Goal: Information Seeking & Learning: Check status

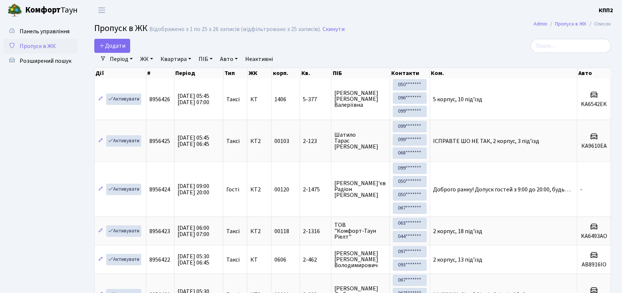
select select "25"
click at [55, 29] on span "Панель управління" at bounding box center [45, 31] width 50 height 8
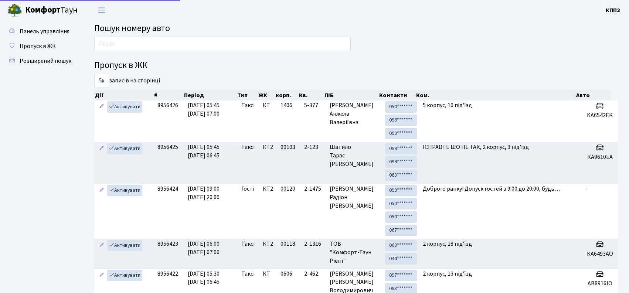
click at [119, 41] on input "text" at bounding box center [222, 44] width 257 height 14
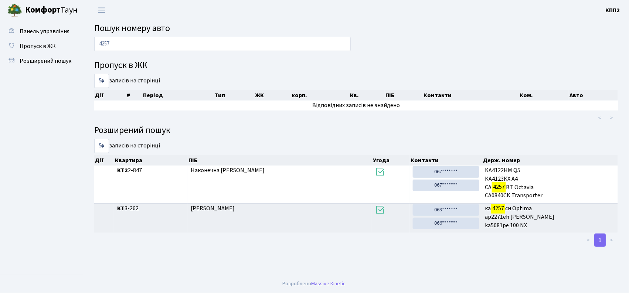
type input "4257"
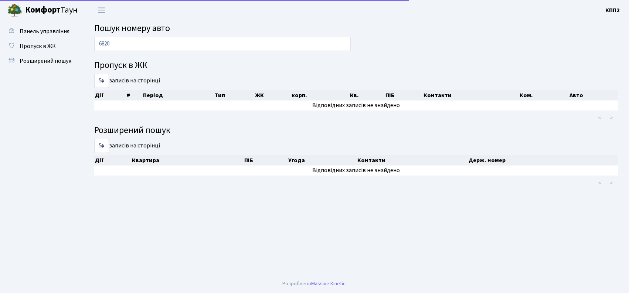
click at [50, 43] on span "Пропуск в ЖК" at bounding box center [38, 46] width 36 height 8
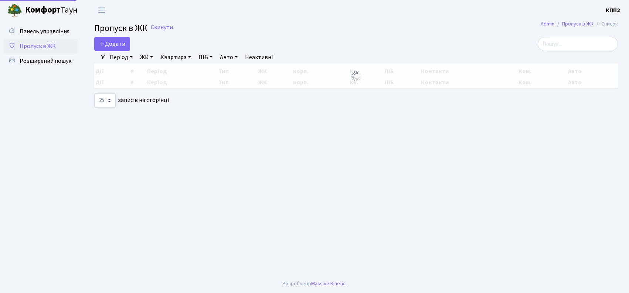
select select "25"
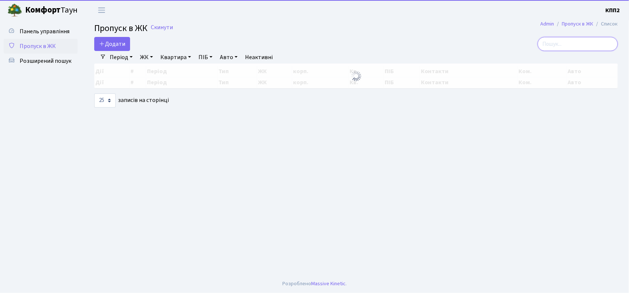
click at [565, 45] on input "search" at bounding box center [578, 44] width 80 height 14
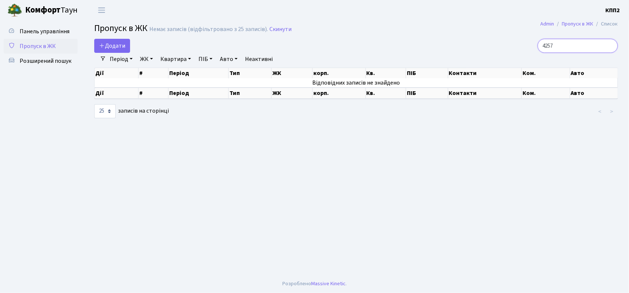
type input "4257"
click at [116, 61] on link "Період" at bounding box center [121, 59] width 29 height 13
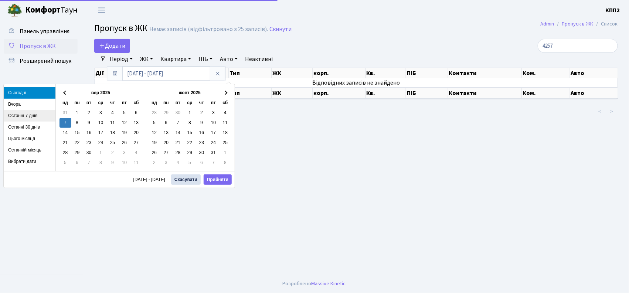
click at [26, 110] on li "Останні 7 днів" at bounding box center [30, 115] width 52 height 11
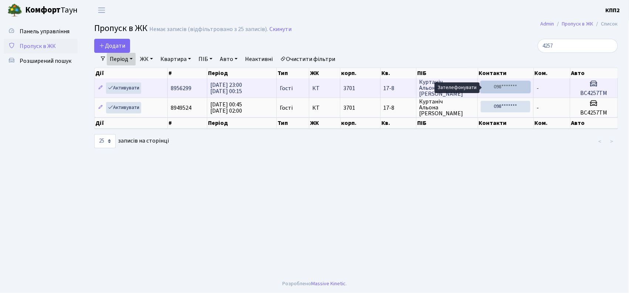
click at [505, 93] on link "098*******" at bounding box center [506, 86] width 50 height 11
click at [505, 89] on link "098*******" at bounding box center [506, 86] width 50 height 11
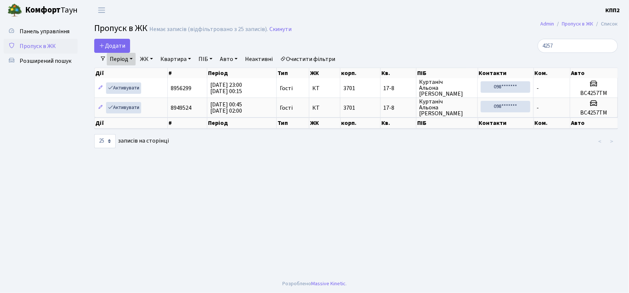
click at [166, 32] on div "Немає записів (відфільтровано з 25 записів)." at bounding box center [208, 29] width 119 height 7
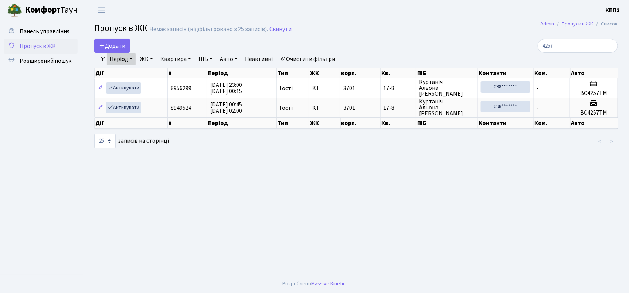
click at [221, 35] on h2 "Пропуск в ЖК Немає записів (відфільтровано з 25 записів). Скинути" at bounding box center [356, 29] width 524 height 13
click at [216, 33] on div "Немає записів (відфільтровано з 25 записів)." at bounding box center [208, 29] width 119 height 7
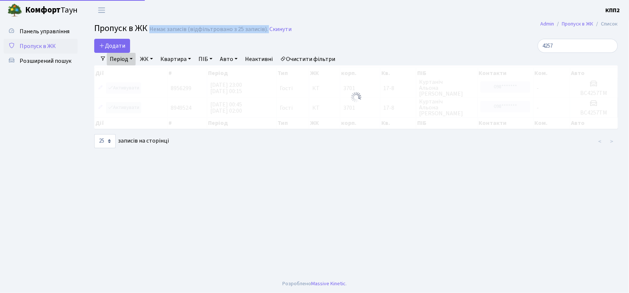
click at [216, 33] on div "Немає записів (відфільтровано з 25 записів)." at bounding box center [208, 29] width 119 height 7
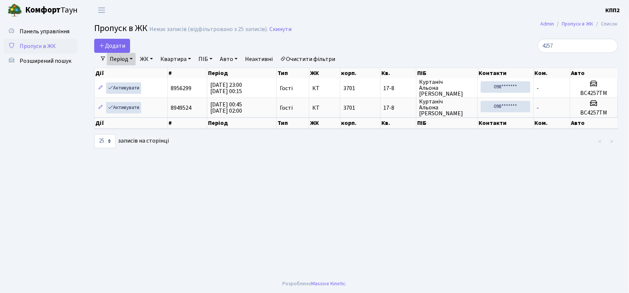
click at [215, 73] on th "Період" at bounding box center [241, 73] width 69 height 10
click at [227, 73] on th "Період" at bounding box center [241, 73] width 69 height 10
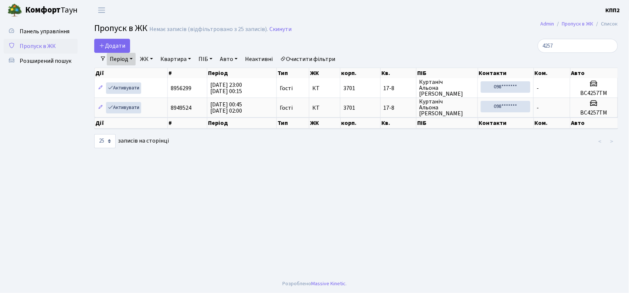
click at [121, 56] on link "Період" at bounding box center [121, 59] width 29 height 13
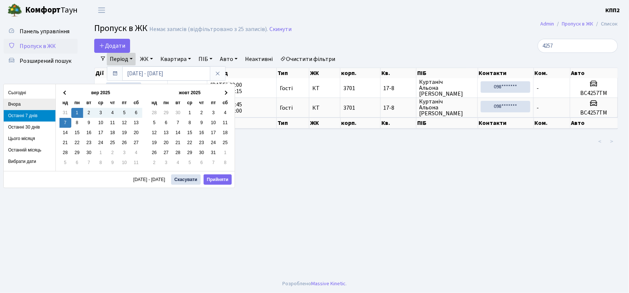
click at [21, 106] on li "Вчора" at bounding box center [30, 104] width 52 height 11
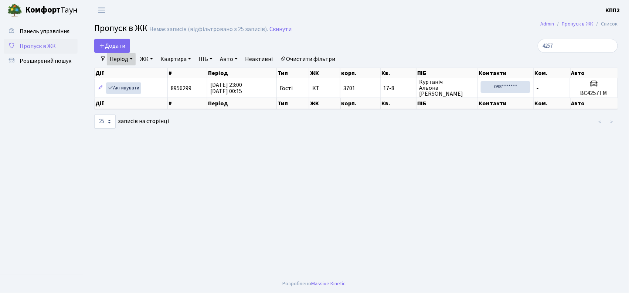
click at [121, 62] on link "Період" at bounding box center [121, 59] width 29 height 13
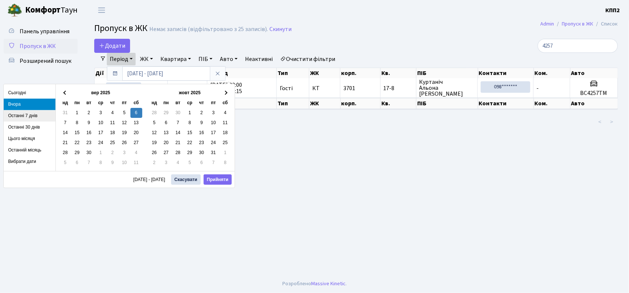
click at [39, 113] on li "Останні 7 днів" at bounding box center [30, 115] width 52 height 11
type input "01.09.2025 - 07.09.2025"
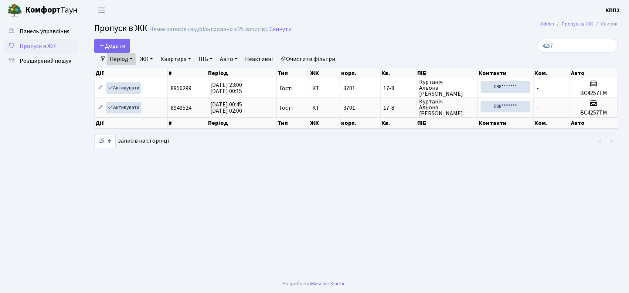
click at [113, 58] on link "Період" at bounding box center [121, 59] width 29 height 13
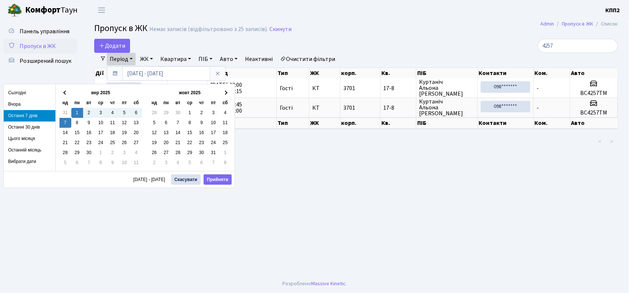
click at [16, 131] on li "Останні 30 днів" at bounding box center [30, 127] width 52 height 11
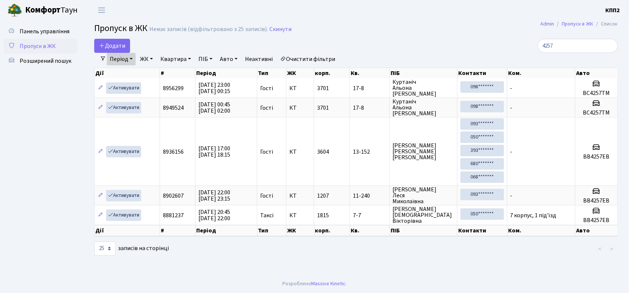
click at [113, 59] on link "Період" at bounding box center [121, 59] width 29 height 13
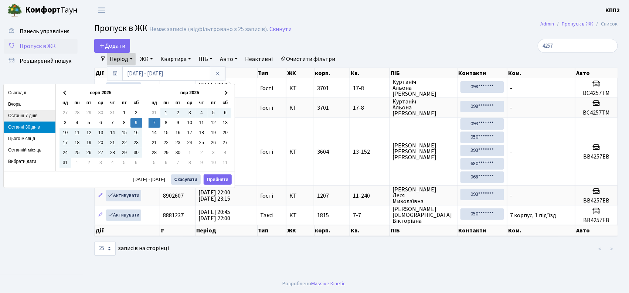
click at [23, 112] on li "Останні 7 днів" at bounding box center [30, 115] width 52 height 11
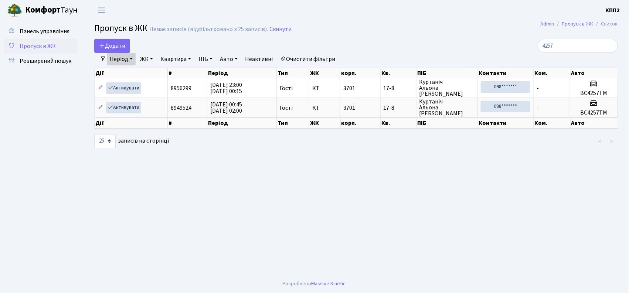
click at [490, 74] on th "Контакти" at bounding box center [506, 73] width 56 height 10
click at [486, 64] on div "Період 01.09.2025 - 07.09.2025 ЖК - КТ, вул. Регенераторна, 4 КТ2, просп. Собор…" at bounding box center [359, 59] width 506 height 13
click at [482, 73] on th "Контакти" at bounding box center [506, 73] width 56 height 10
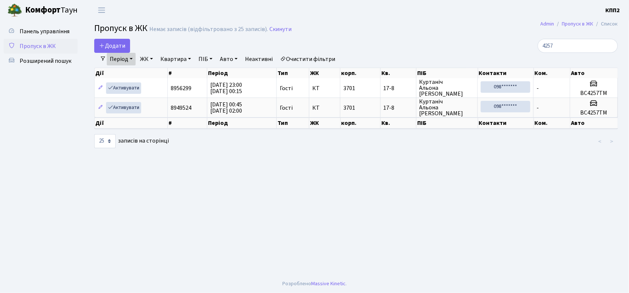
click at [482, 73] on th "Контакти" at bounding box center [506, 73] width 56 height 10
click at [463, 73] on th "ПІБ" at bounding box center [448, 73] width 62 height 10
click at [459, 71] on th "ПІБ" at bounding box center [448, 73] width 62 height 10
click at [422, 69] on th "ПІБ" at bounding box center [448, 73] width 62 height 10
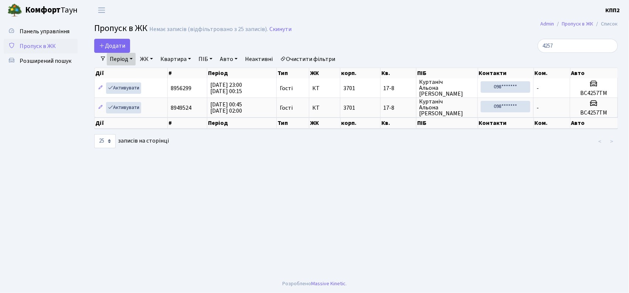
click at [421, 70] on th "ПІБ" at bounding box center [448, 73] width 62 height 10
click at [410, 62] on div "Період 01.09.2025 - 07.09.2025 ЖК - КТ, вул. Регенераторна, 4 КТ2, просп. Собор…" at bounding box center [359, 59] width 506 height 13
click at [384, 72] on th "Кв." at bounding box center [399, 73] width 36 height 10
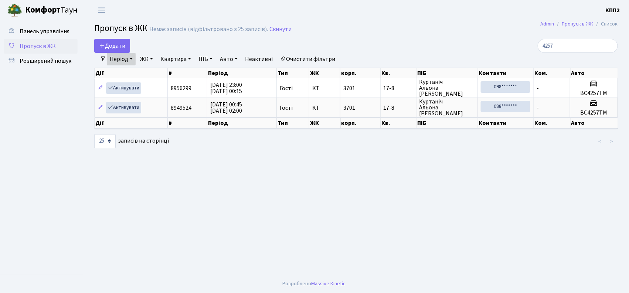
click at [384, 72] on th "Кв." at bounding box center [399, 73] width 36 height 10
click at [393, 62] on div "Період 01.09.2025 - 07.09.2025 ЖК - КТ, вул. Регенераторна, 4 КТ2, просп. Собор…" at bounding box center [359, 59] width 506 height 13
click at [386, 73] on th "Кв." at bounding box center [399, 73] width 36 height 10
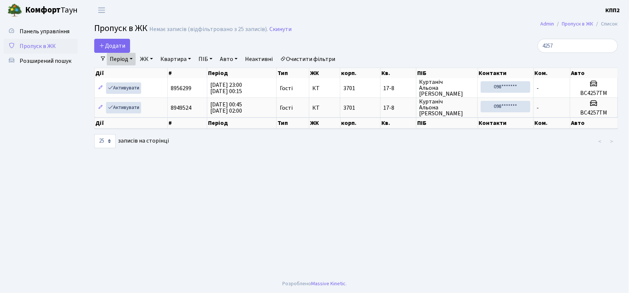
click at [425, 71] on th "ПІБ" at bounding box center [448, 73] width 62 height 10
click at [433, 71] on th "ПІБ" at bounding box center [448, 73] width 62 height 10
click at [425, 71] on th "ПІБ" at bounding box center [448, 73] width 62 height 10
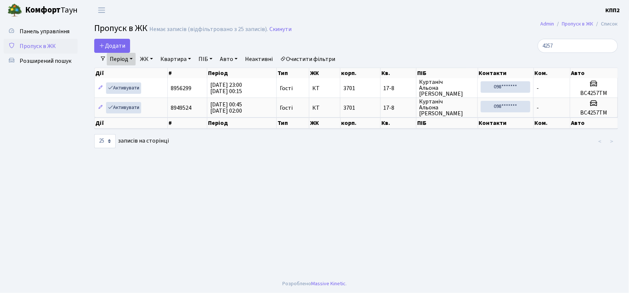
click at [425, 71] on th "ПІБ" at bounding box center [448, 73] width 62 height 10
click at [432, 72] on th "ПІБ" at bounding box center [448, 73] width 62 height 10
click at [425, 74] on th "ПІБ" at bounding box center [448, 73] width 62 height 10
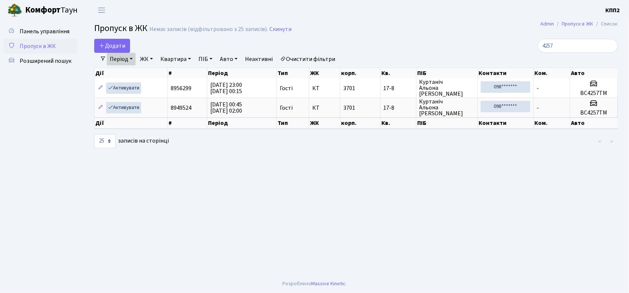
click at [425, 74] on th "ПІБ" at bounding box center [448, 73] width 62 height 10
click at [432, 61] on div "Період 01.09.2025 - 07.09.2025 ЖК - КТ, вул. Регенераторна, 4 КТ2, просп. Собор…" at bounding box center [359, 59] width 506 height 13
click at [384, 71] on th "Кв." at bounding box center [399, 73] width 36 height 10
click at [381, 61] on div "Період 01.09.2025 - 07.09.2025 ЖК - КТ, вул. Регенераторна, 4 КТ2, просп. Собор…" at bounding box center [359, 59] width 506 height 13
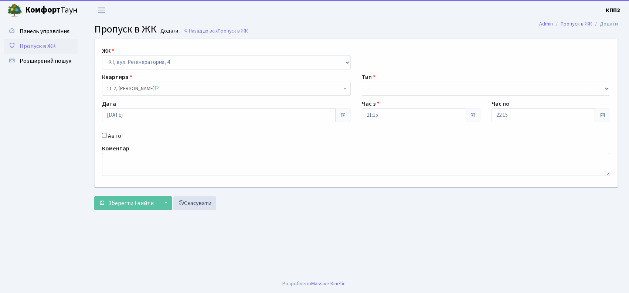
select select "271"
click at [50, 26] on link "Панель управління" at bounding box center [41, 31] width 74 height 15
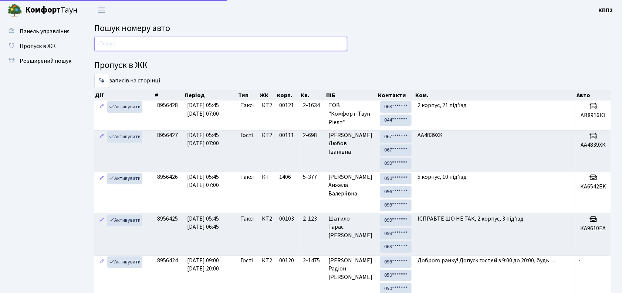
drag, startPoint x: 0, startPoint y: 0, endPoint x: 103, endPoint y: 42, distance: 110.9
click at [103, 42] on input "text" at bounding box center [220, 44] width 253 height 14
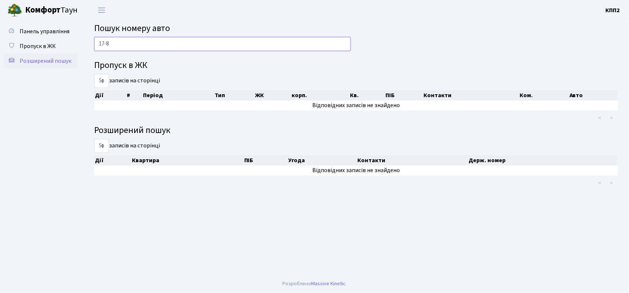
type input "17-8"
click at [15, 61] on icon at bounding box center [11, 60] width 7 height 7
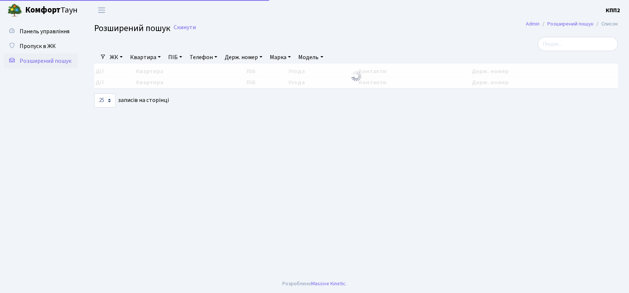
select select "25"
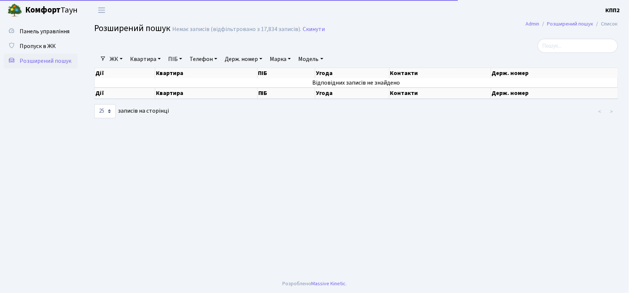
click at [146, 62] on link "Квартира" at bounding box center [145, 59] width 37 height 13
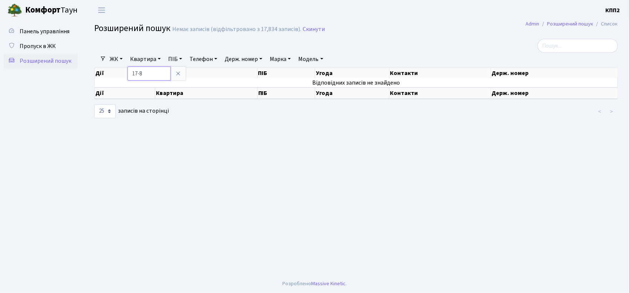
type input "17-8"
click at [115, 58] on link "ЖК" at bounding box center [116, 59] width 19 height 13
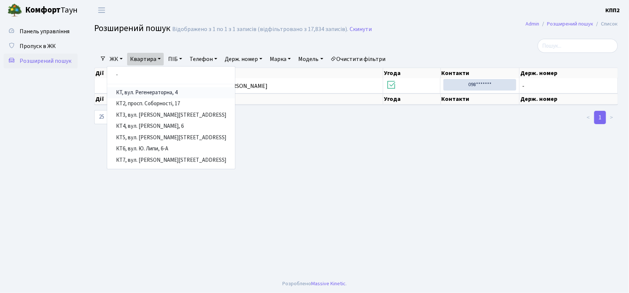
click at [131, 89] on link "КТ, вул. Регенераторна, 4" at bounding box center [171, 92] width 128 height 11
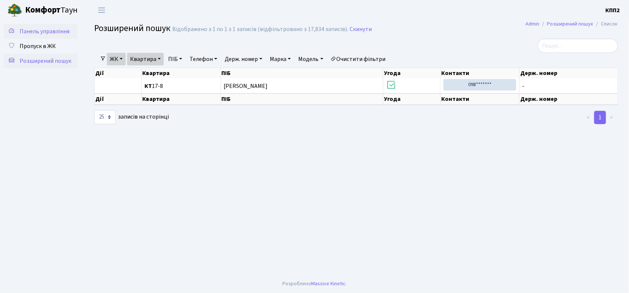
click at [26, 31] on span "Панель управління" at bounding box center [45, 31] width 50 height 8
